Goal: Task Accomplishment & Management: Manage account settings

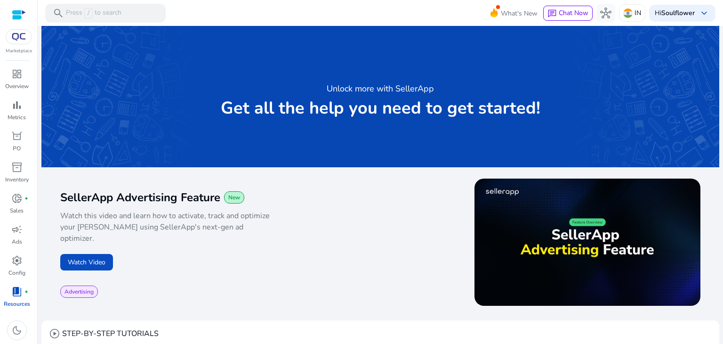
scroll to position [652, 0]
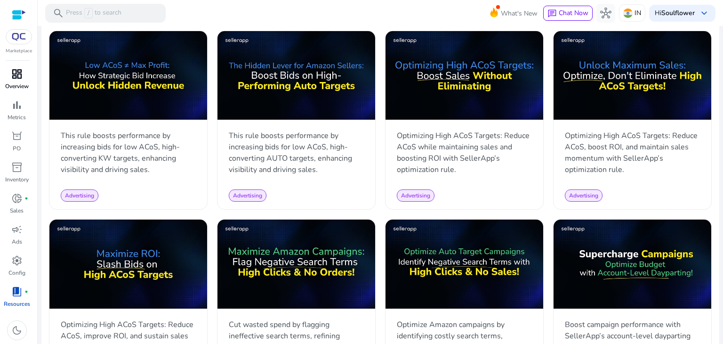
drag, startPoint x: 0, startPoint y: 0, endPoint x: 13, endPoint y: 66, distance: 67.7
click at [13, 68] on span "dashboard" at bounding box center [16, 73] width 11 height 11
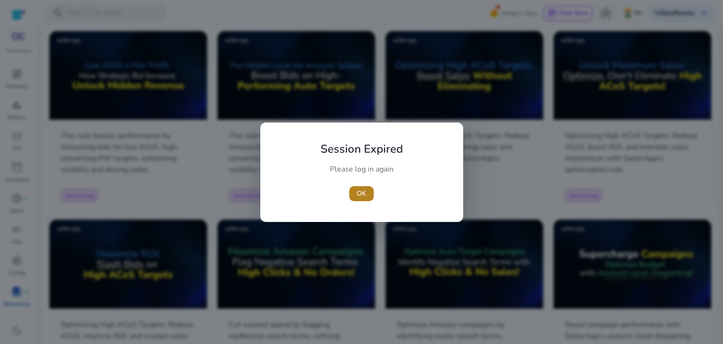
click at [369, 191] on span "button" at bounding box center [361, 193] width 24 height 23
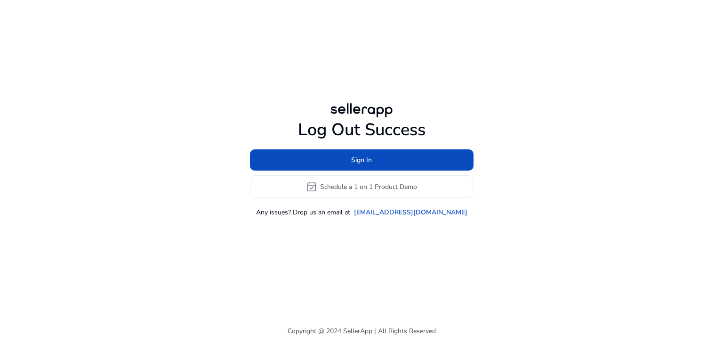
click at [375, 146] on div "Log Out Success Sign In event_available Schedule a 1 on 1 Product Demo Any issu…" at bounding box center [362, 168] width 224 height 97
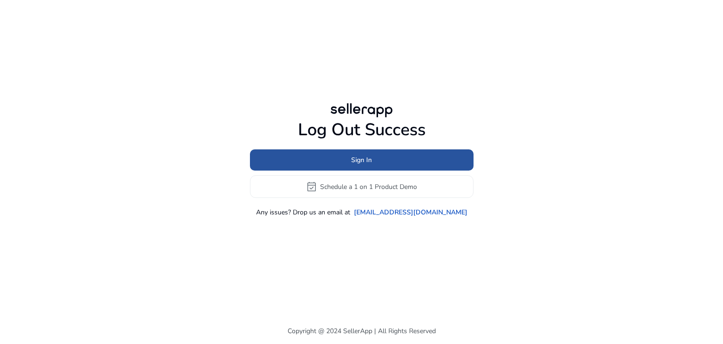
click at [378, 158] on span at bounding box center [362, 160] width 224 height 23
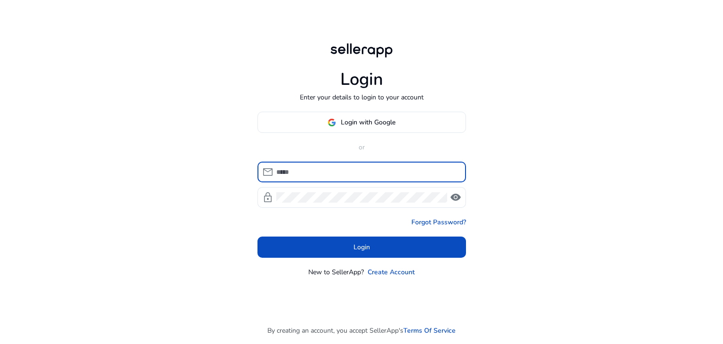
type input "**********"
